Goal: Transaction & Acquisition: Obtain resource

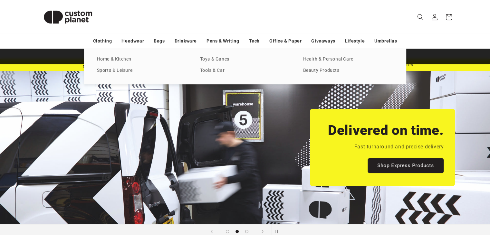
scroll to position [14, 0]
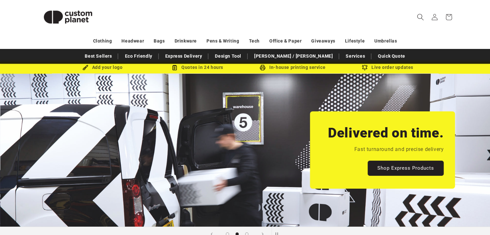
click at [423, 16] on icon "Search" at bounding box center [420, 17] width 7 height 7
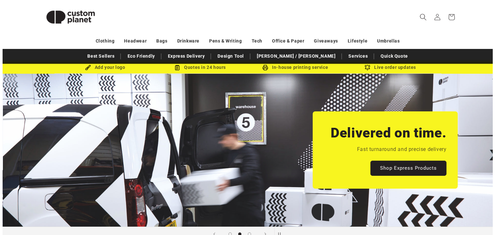
scroll to position [0, 495]
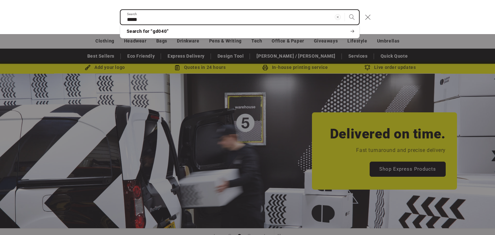
type input "*****"
click at [345, 10] on button "Search" at bounding box center [352, 17] width 14 height 14
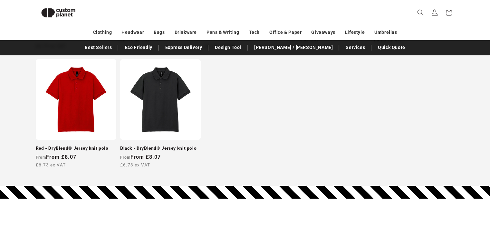
scroll to position [236, 0]
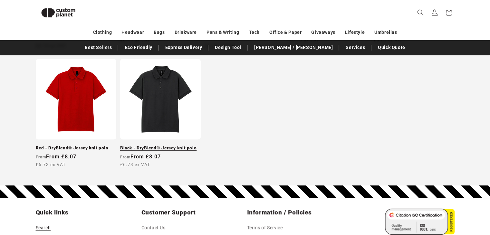
click at [165, 148] on link "Black - DryBlend® Jersey knit polo" at bounding box center [160, 148] width 81 height 6
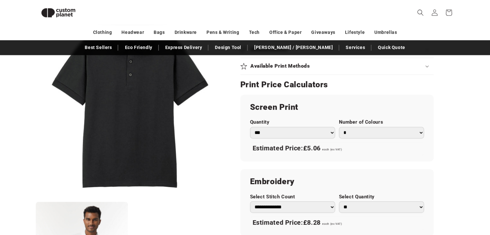
scroll to position [346, 0]
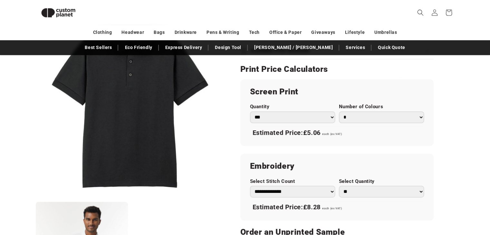
click at [318, 114] on select "*** *** *** **** **** **** ***** *****" at bounding box center [292, 118] width 85 height 12
click at [454, 109] on div "Gildan Black - DryBlend® Jersey knit polo Black - DryBlend® Jersey knit polo GD…" at bounding box center [339, 60] width 230 height 633
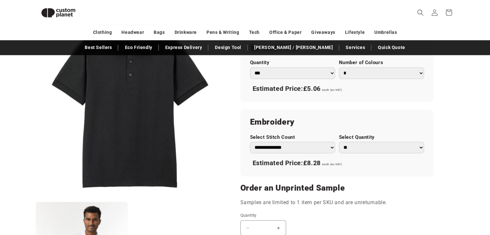
scroll to position [397, 0]
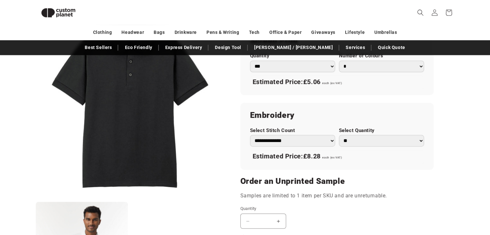
click at [317, 141] on select "**********" at bounding box center [292, 141] width 85 height 12
click at [362, 152] on div "Estimated Price: £8.28 each (ex VAT)" at bounding box center [337, 157] width 174 height 14
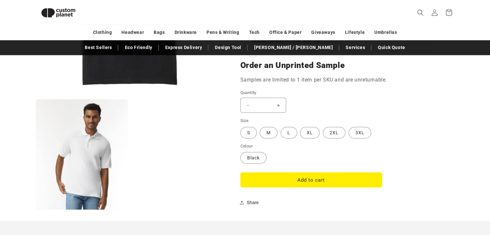
scroll to position [514, 0]
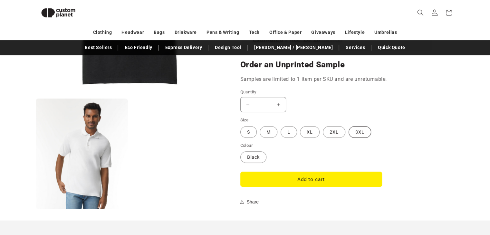
click at [359, 129] on label "3XL Variant sold out or unavailable" at bounding box center [360, 132] width 23 height 12
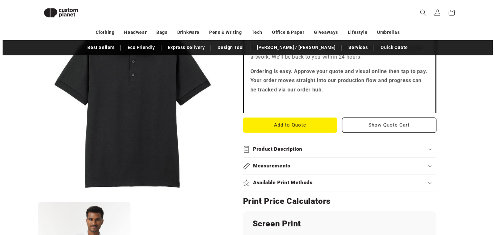
scroll to position [214, 0]
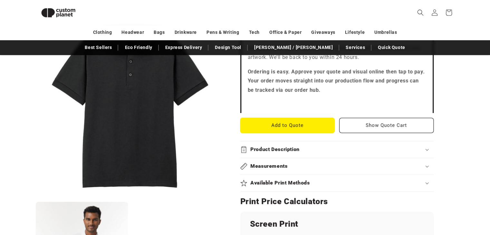
click at [294, 124] on button "Add to Quote" at bounding box center [287, 125] width 94 height 15
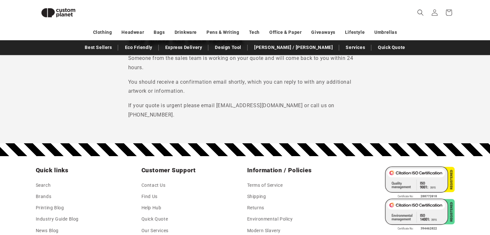
scroll to position [86, 0]
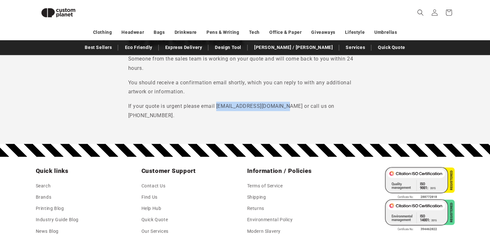
drag, startPoint x: 284, startPoint y: 106, endPoint x: 217, endPoint y: 106, distance: 66.4
click at [217, 106] on p "If your quote is urgent please email [EMAIL_ADDRESS][DOMAIN_NAME] or call us on…" at bounding box center [245, 111] width 234 height 19
copy p "[EMAIL_ADDRESS][DOMAIN_NAME]"
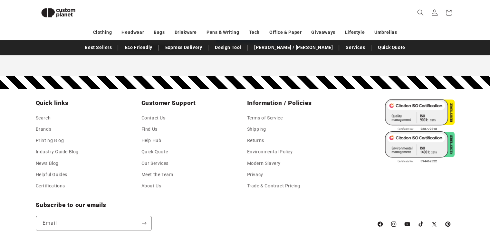
scroll to position [0, 0]
